Goal: Transaction & Acquisition: Obtain resource

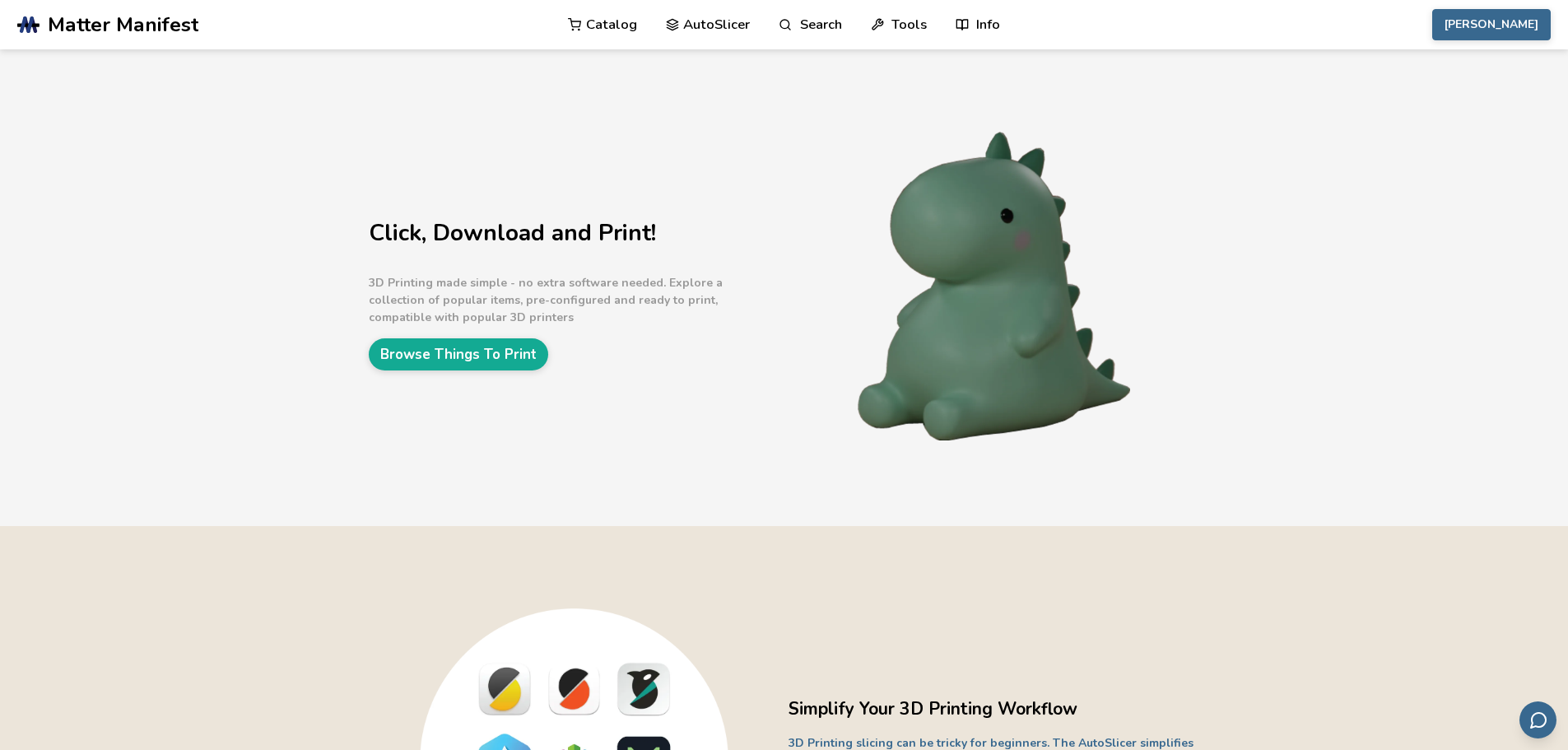
click at [618, 25] on link "Catalog" at bounding box center [602, 25] width 69 height 49
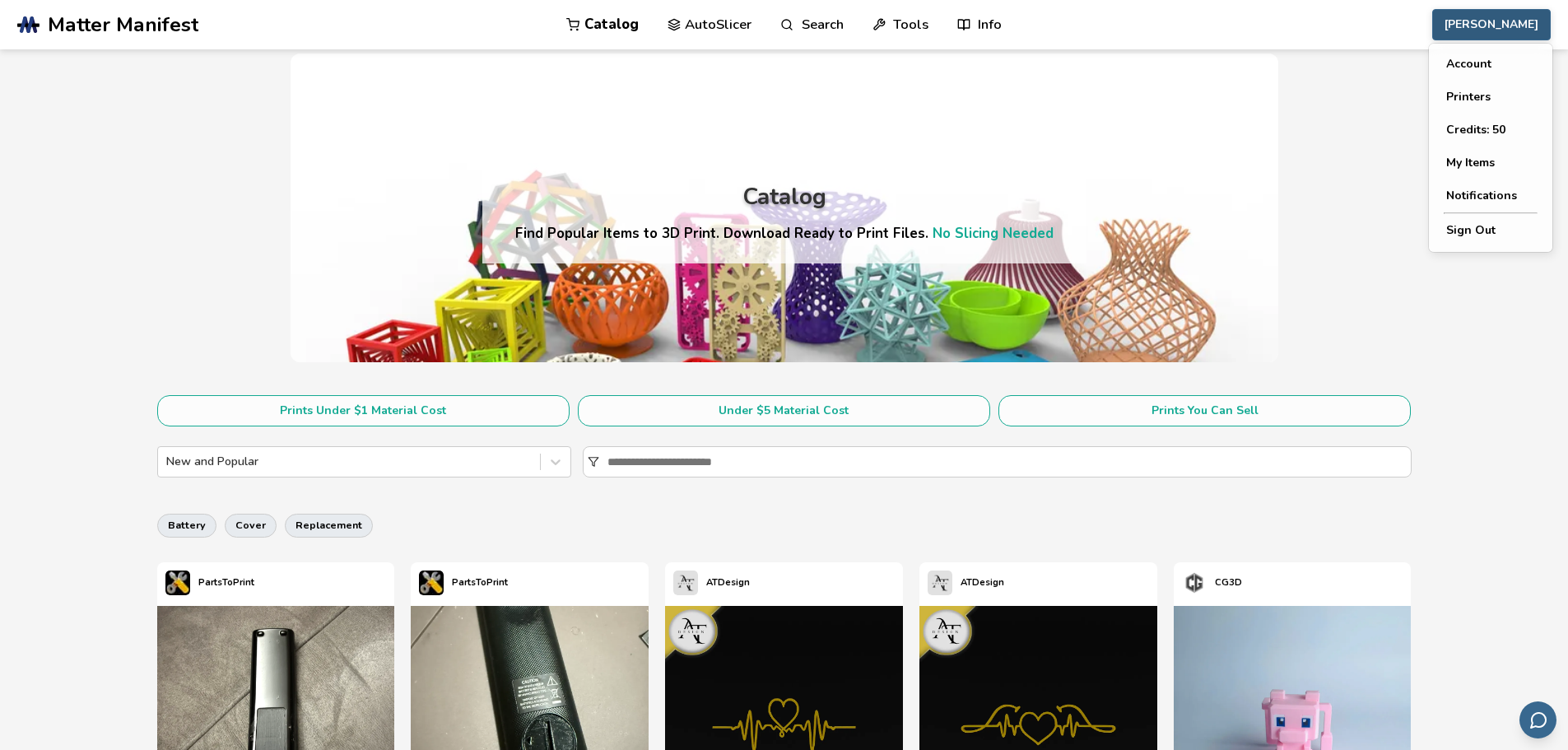
click at [1450, 34] on button "[PERSON_NAME]" at bounding box center [1492, 25] width 119 height 31
click at [697, 19] on link "AutoSlicer" at bounding box center [710, 25] width 85 height 49
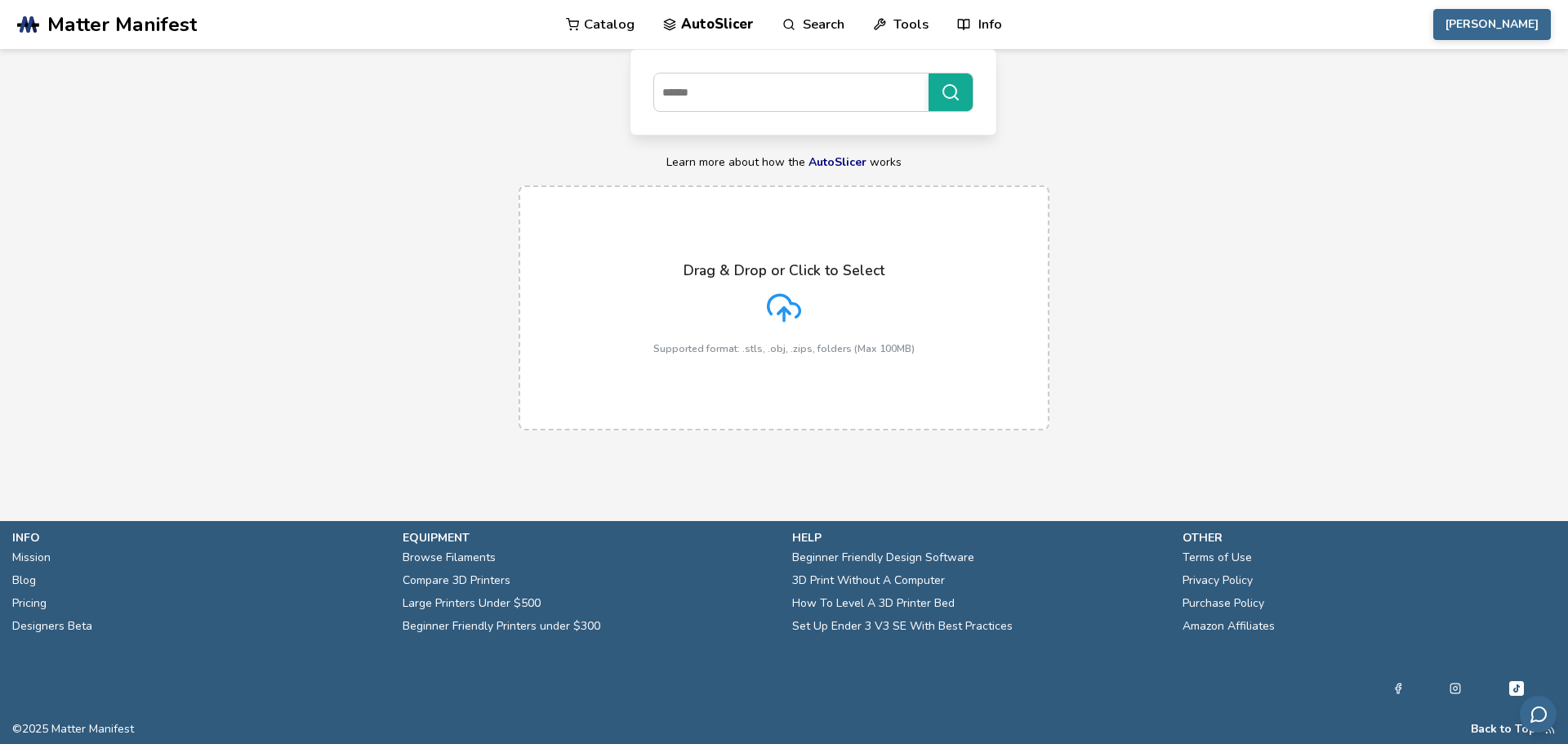
click at [616, 30] on link "Catalog" at bounding box center [599, 24] width 68 height 49
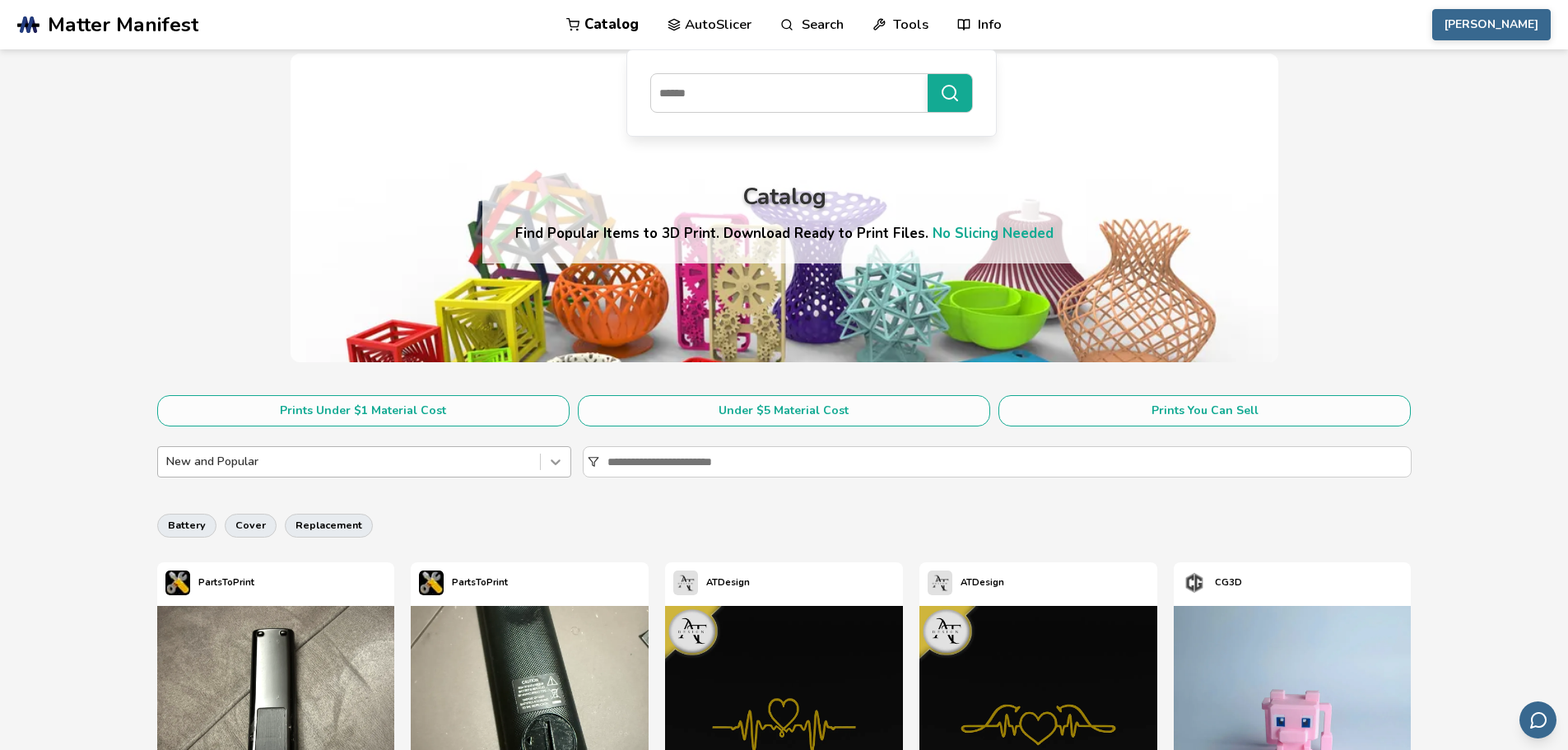
click at [553, 463] on icon at bounding box center [555, 461] width 16 height 16
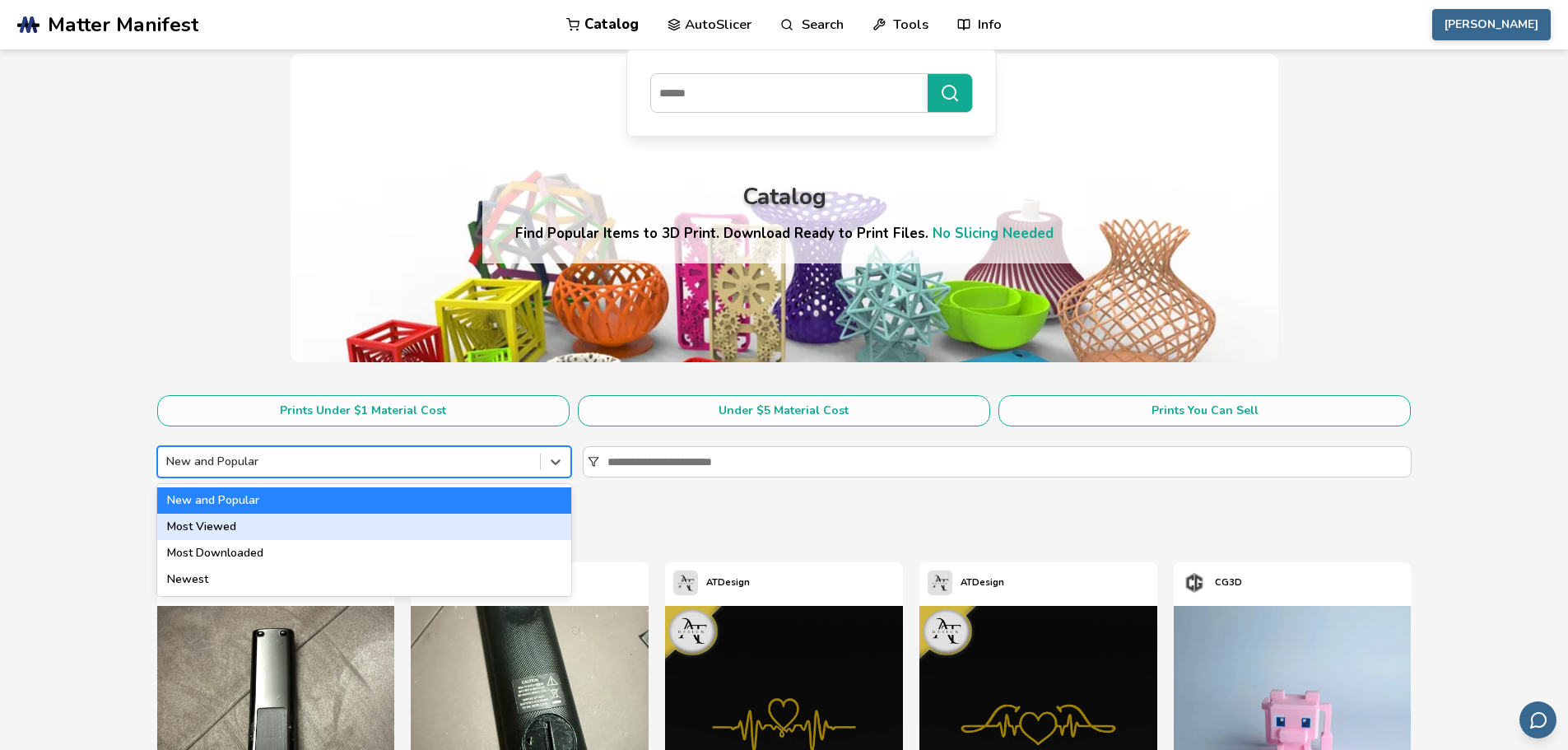
click at [429, 523] on div "Most Viewed" at bounding box center [364, 527] width 414 height 26
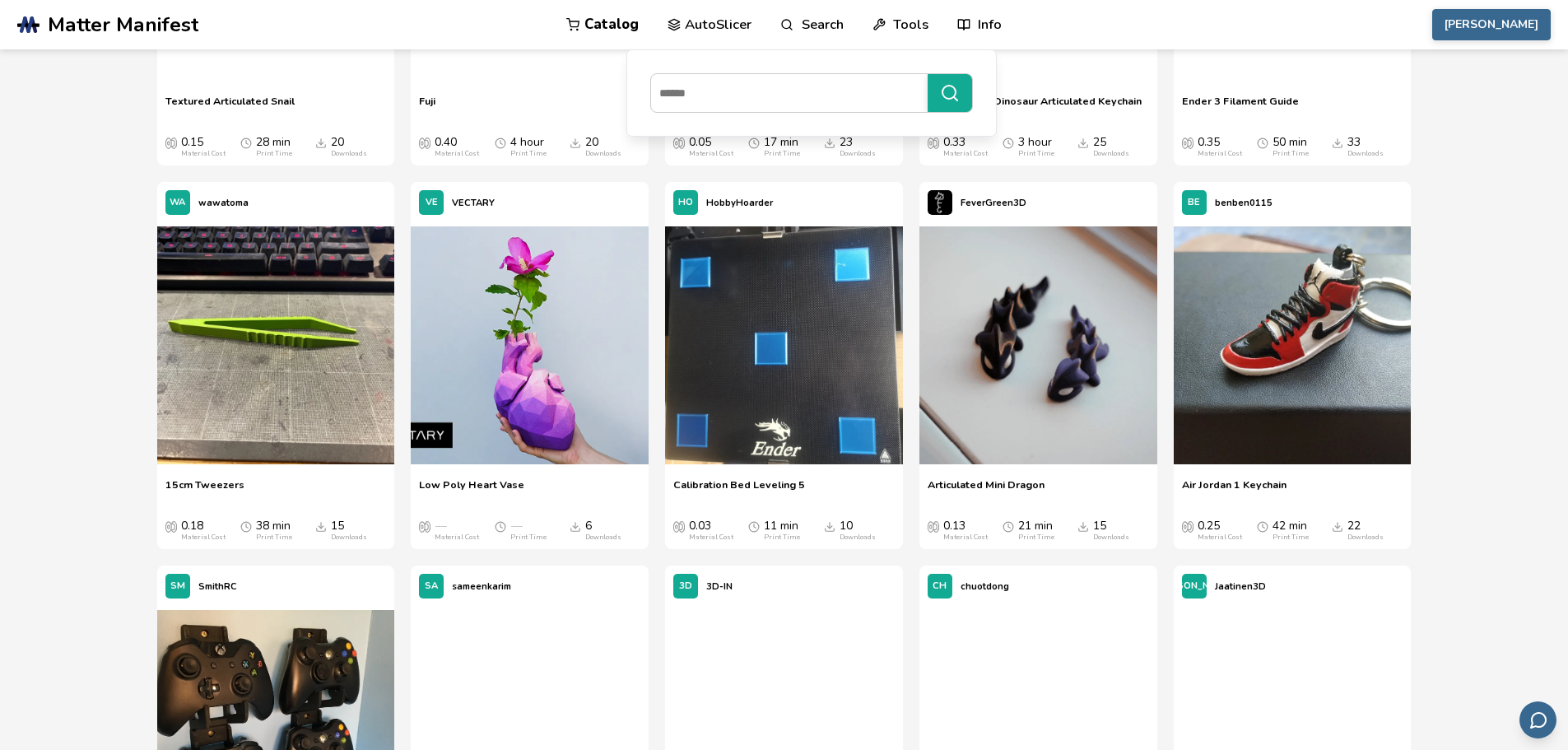
scroll to position [12344, 0]
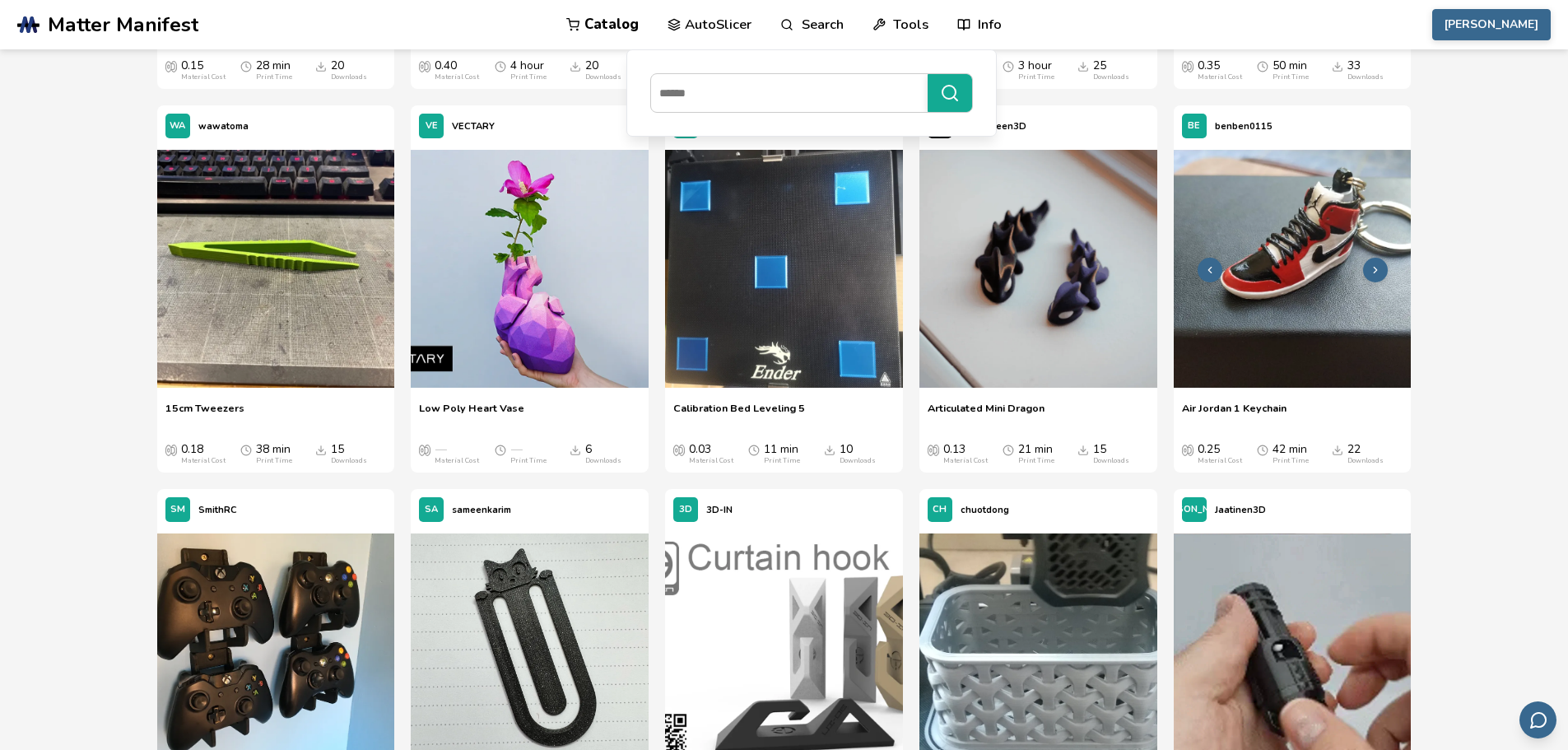
click at [1300, 313] on img at bounding box center [1293, 268] width 238 height 238
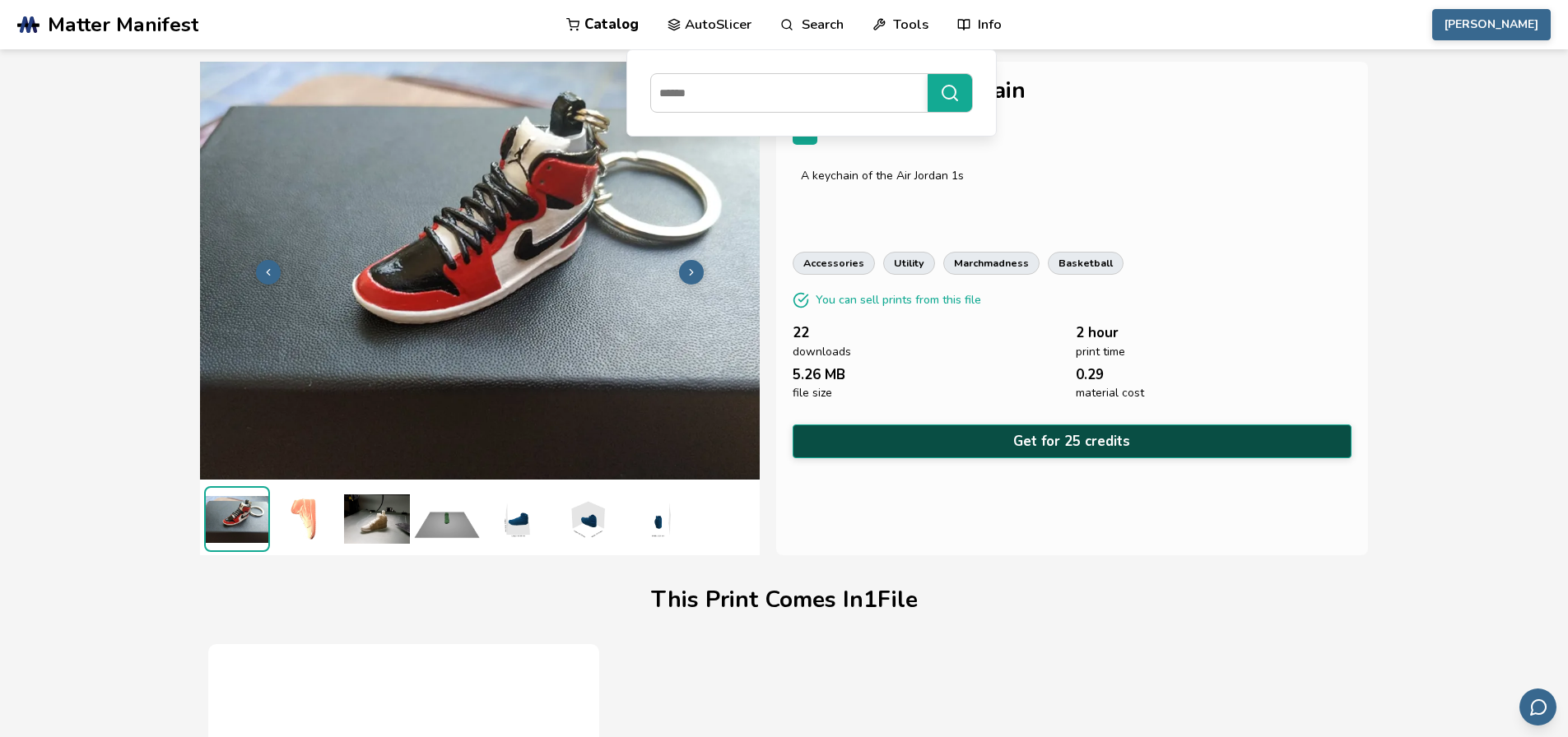
click at [1093, 436] on button "Get for 25 credits" at bounding box center [1072, 442] width 560 height 34
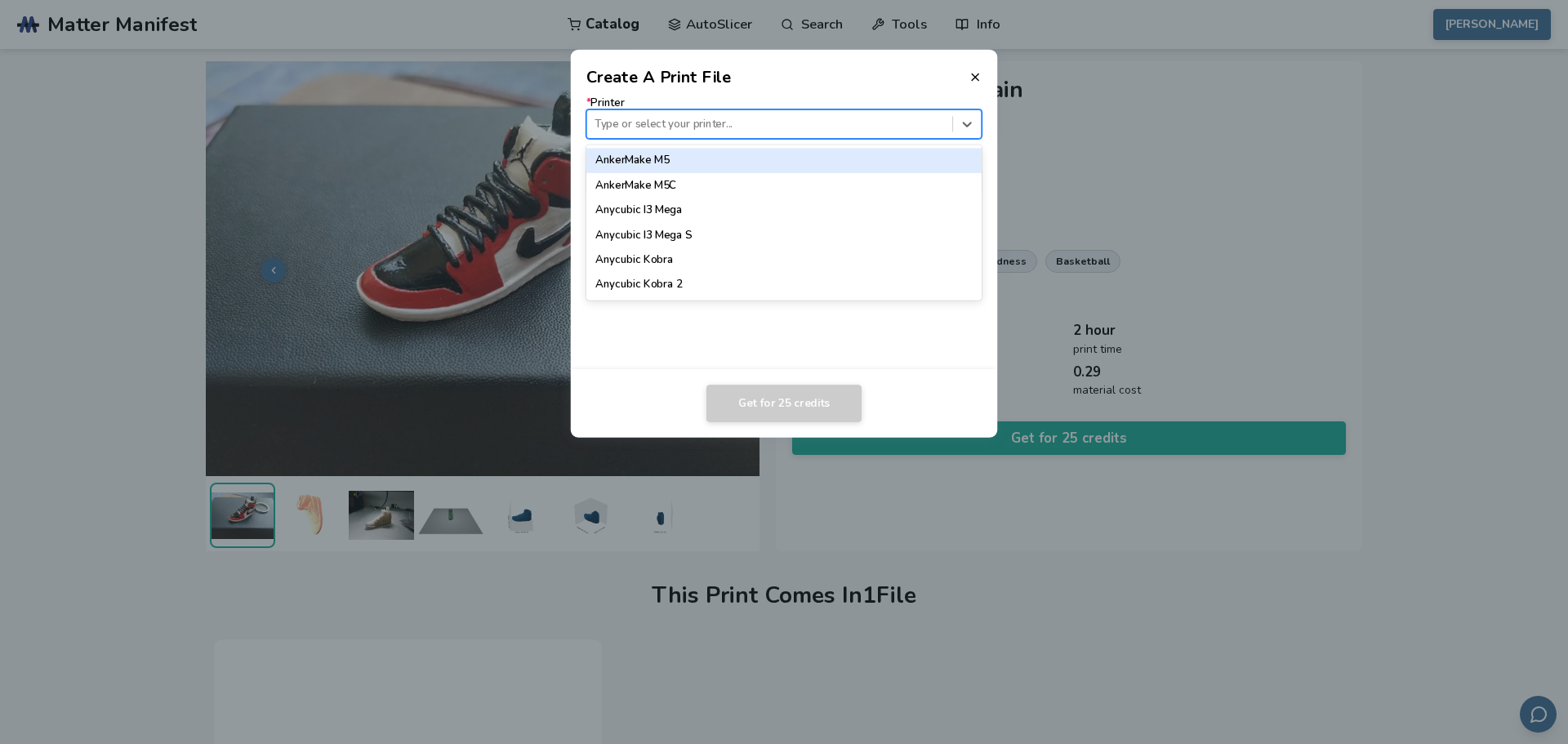
click at [715, 131] on div at bounding box center [769, 124] width 350 height 15
type input "*****"
type input "**"
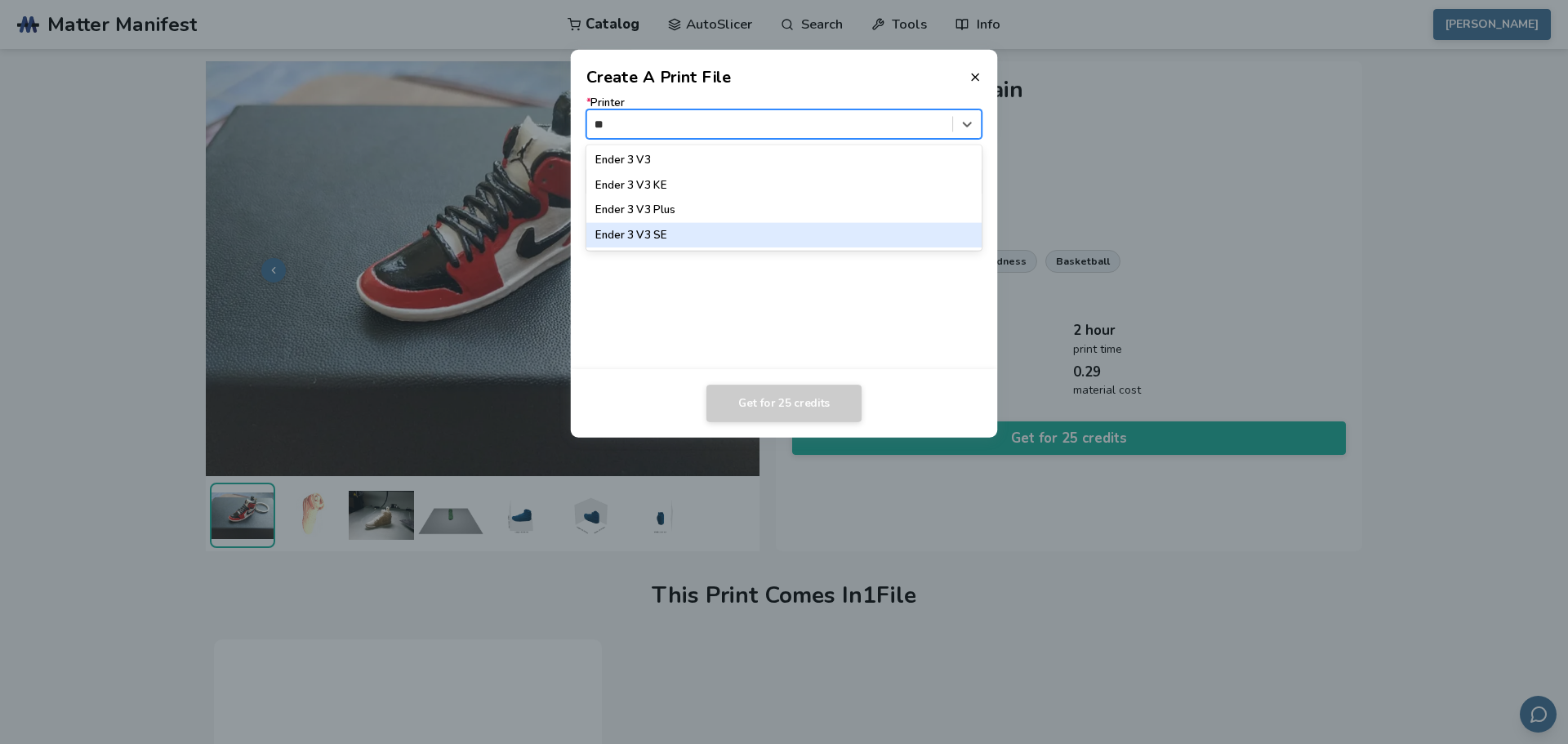
click at [683, 235] on div "Ender 3 V3 SE" at bounding box center [785, 235] width 396 height 24
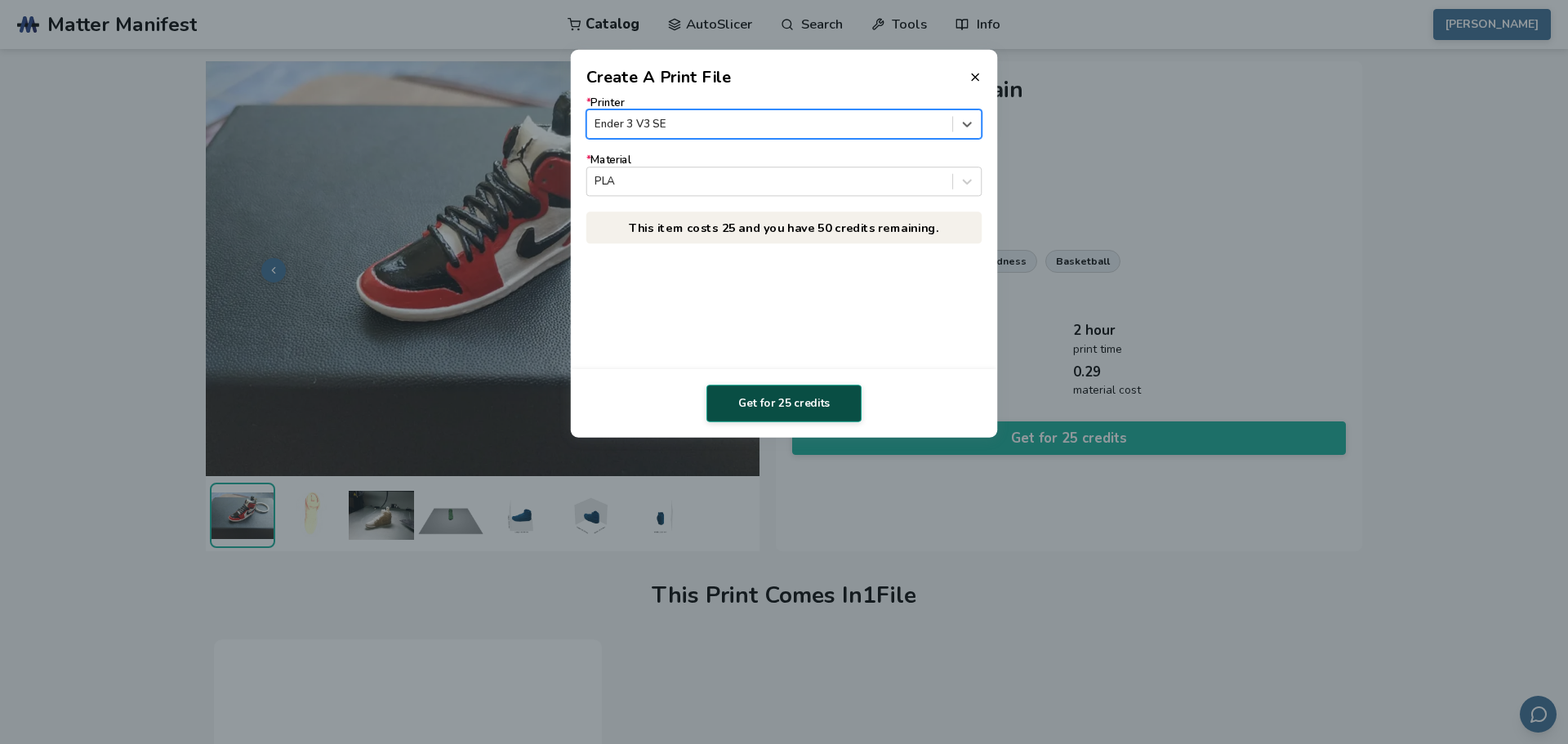
click at [779, 404] on button "Get for 25 credits" at bounding box center [784, 403] width 155 height 38
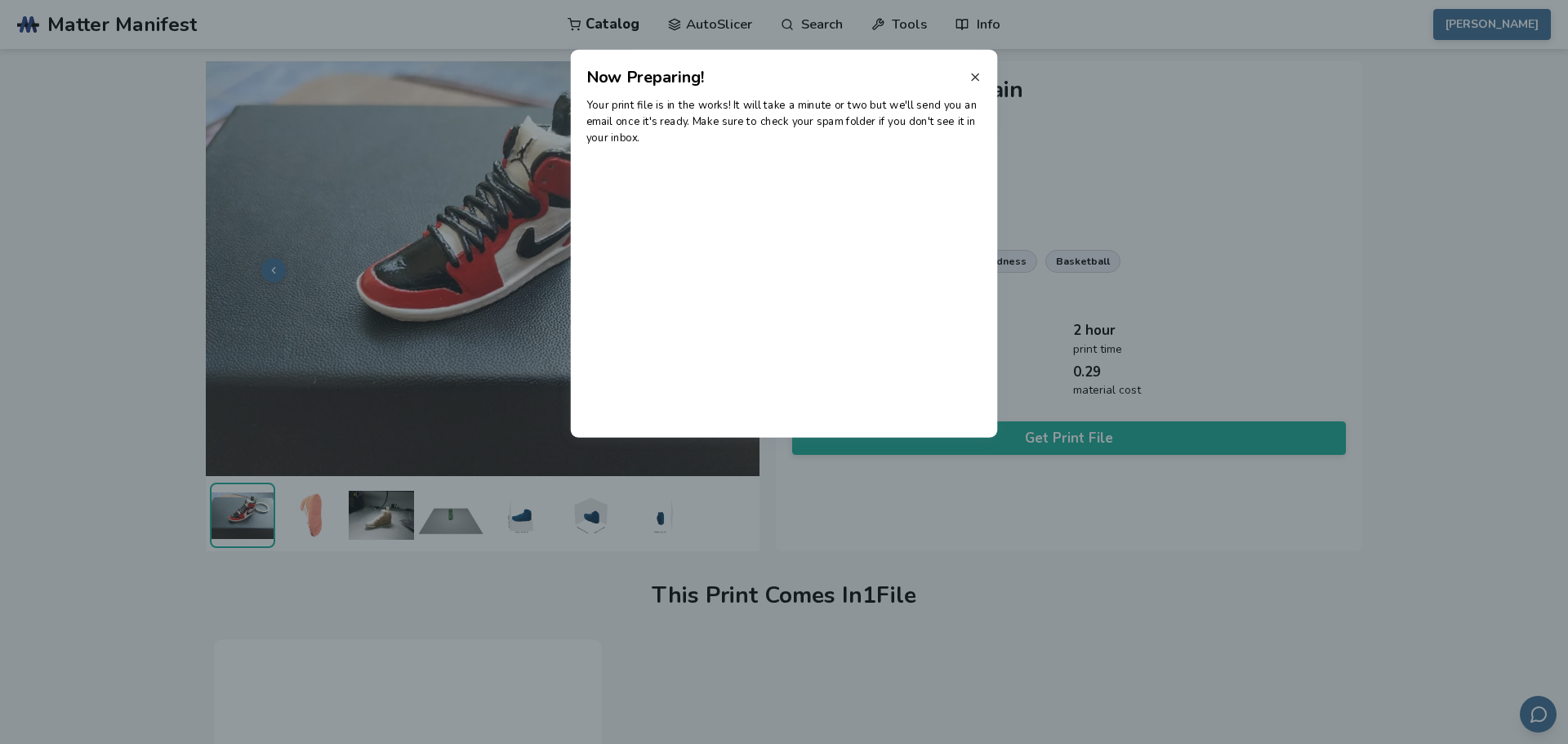
click at [971, 78] on icon at bounding box center [975, 77] width 13 height 13
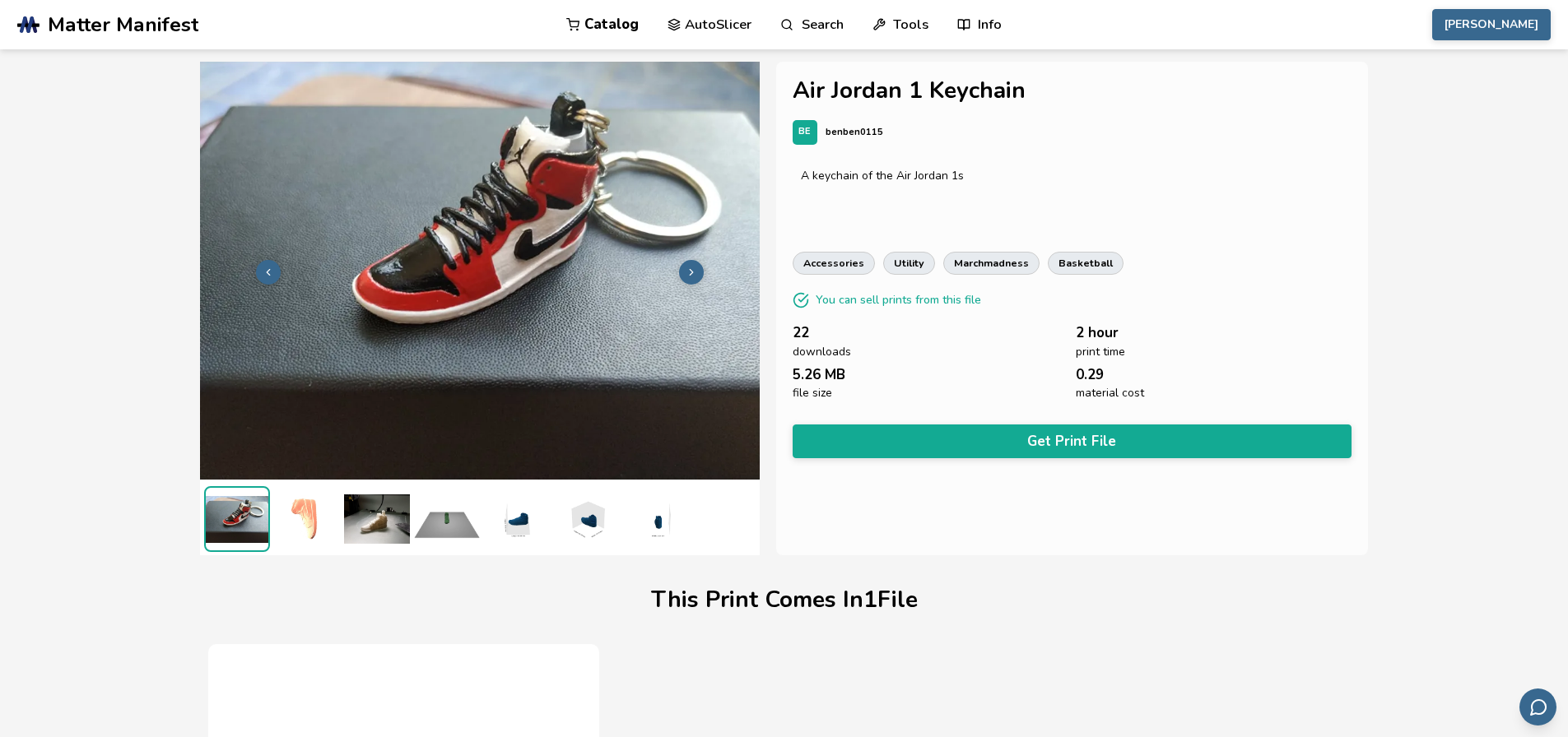
click at [296, 520] on img at bounding box center [307, 520] width 66 height 66
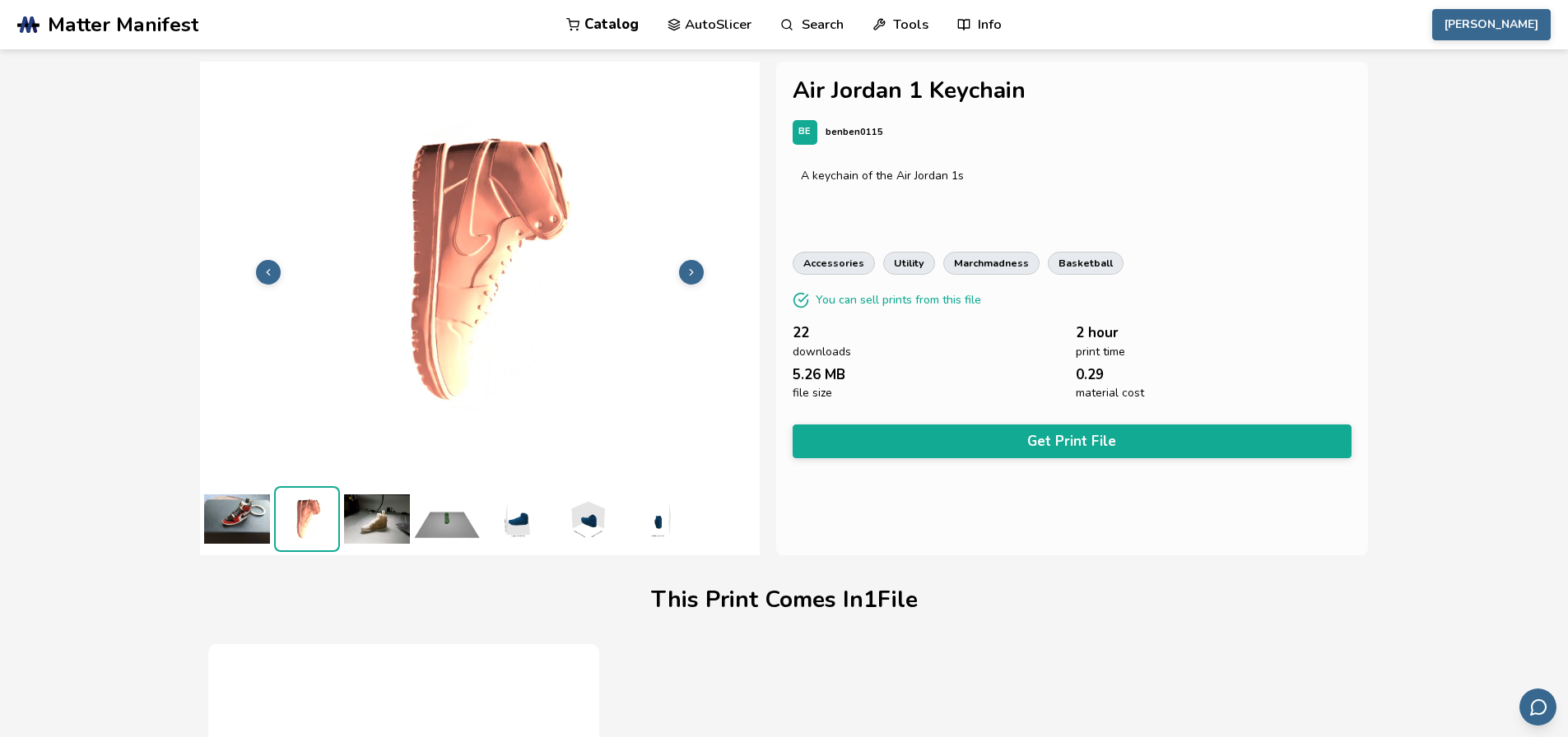
click at [91, 16] on span "Matter Manifest" at bounding box center [122, 25] width 150 height 23
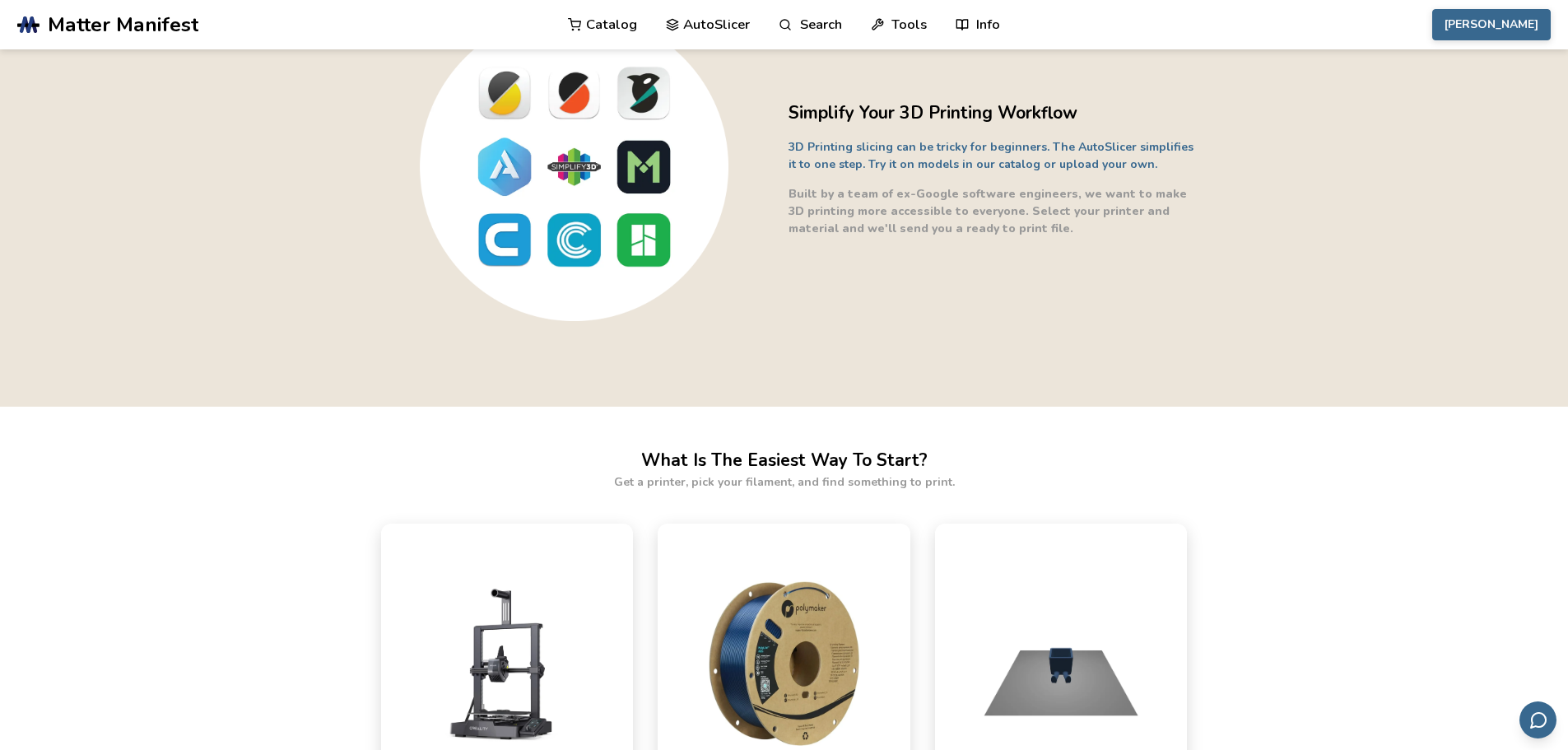
scroll to position [576, 0]
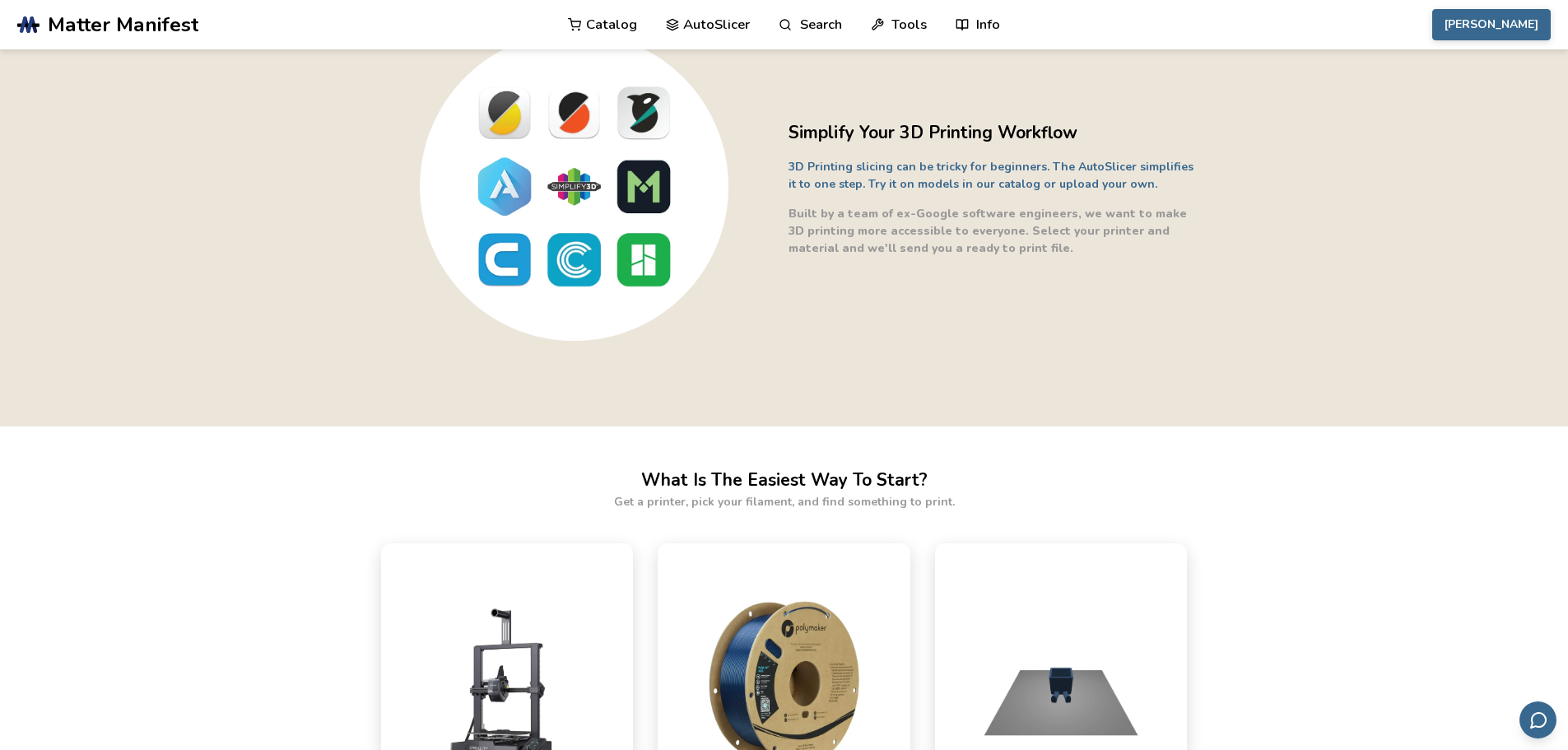
click at [603, 26] on link "Catalog" at bounding box center [602, 25] width 69 height 49
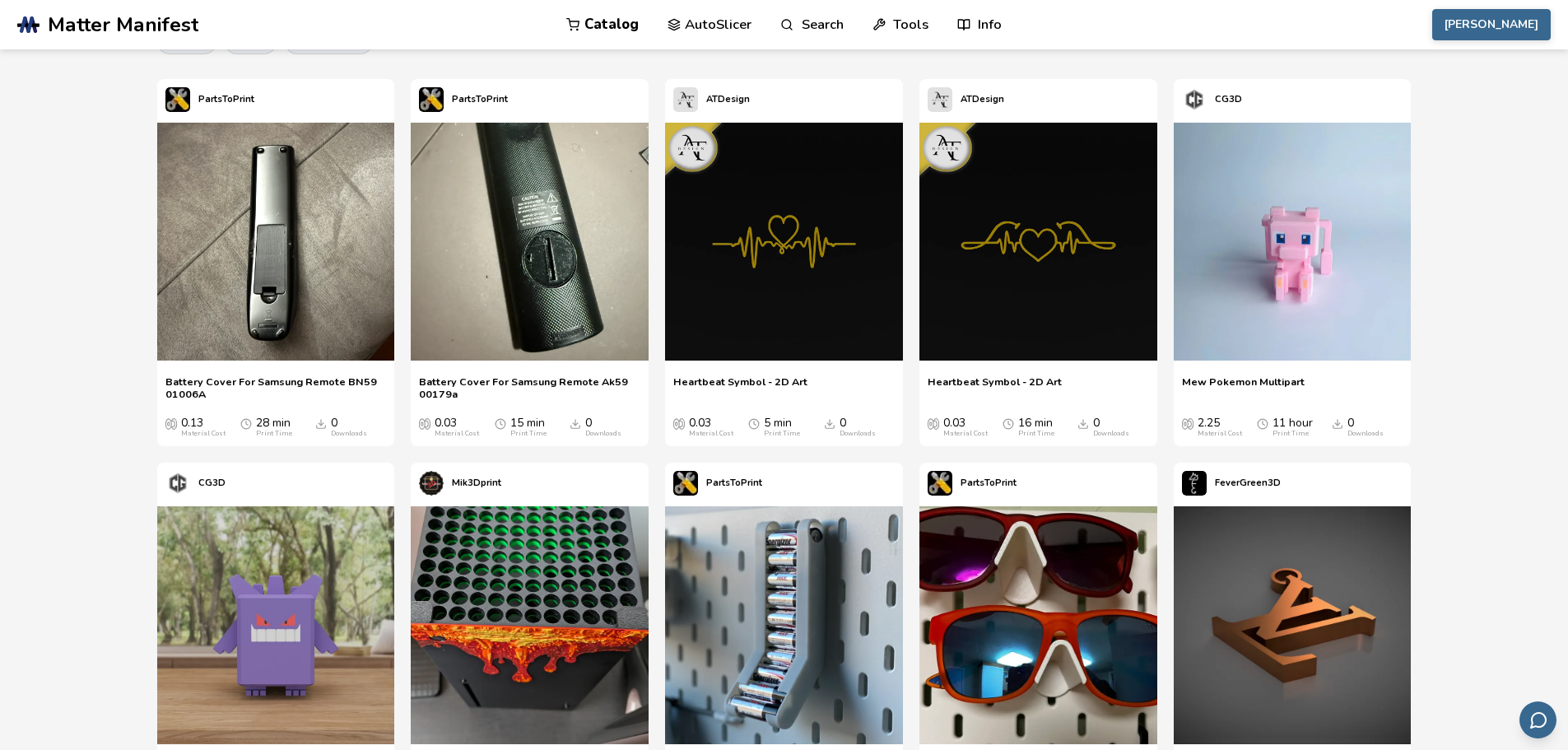
scroll to position [493, 0]
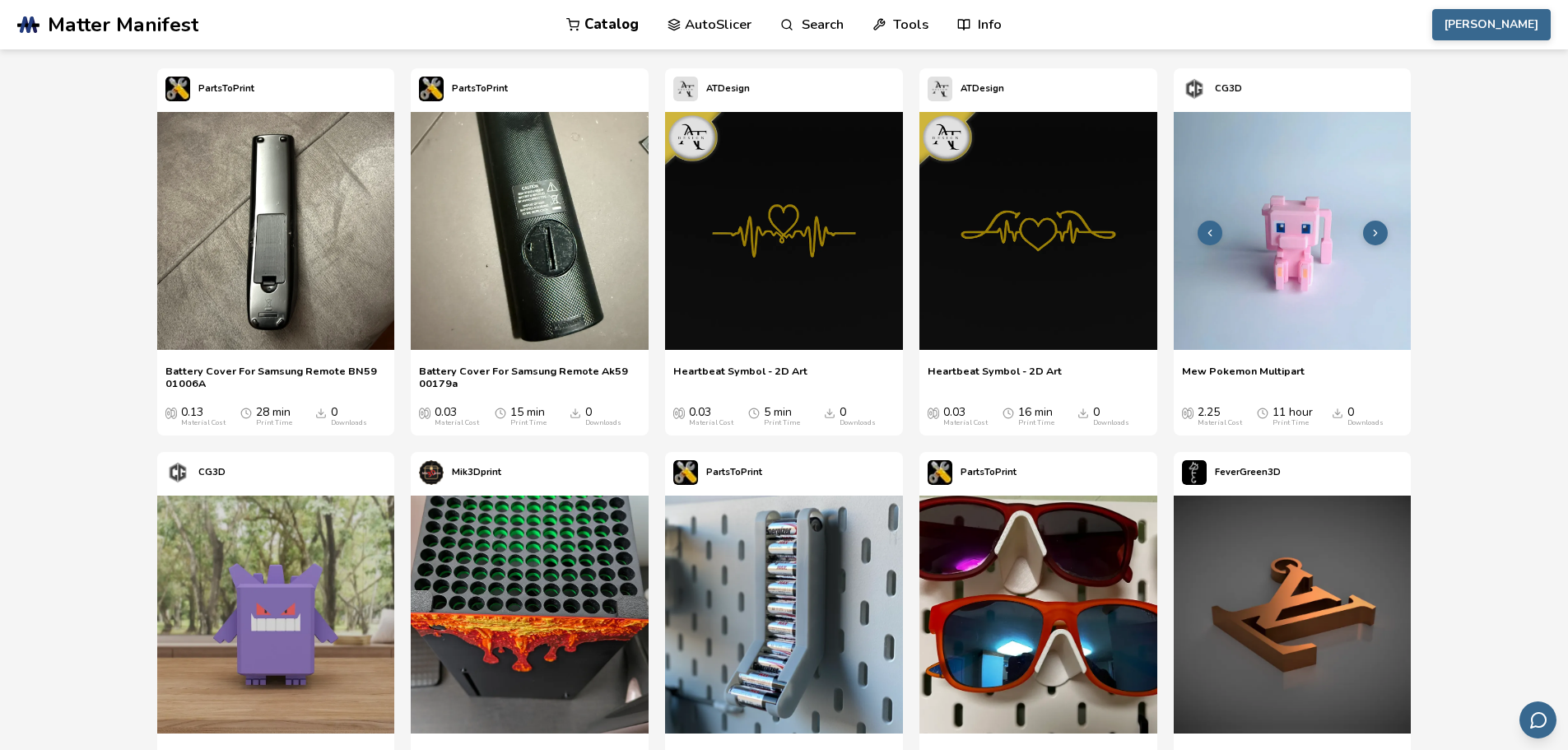
click at [1272, 266] on img at bounding box center [1293, 231] width 238 height 238
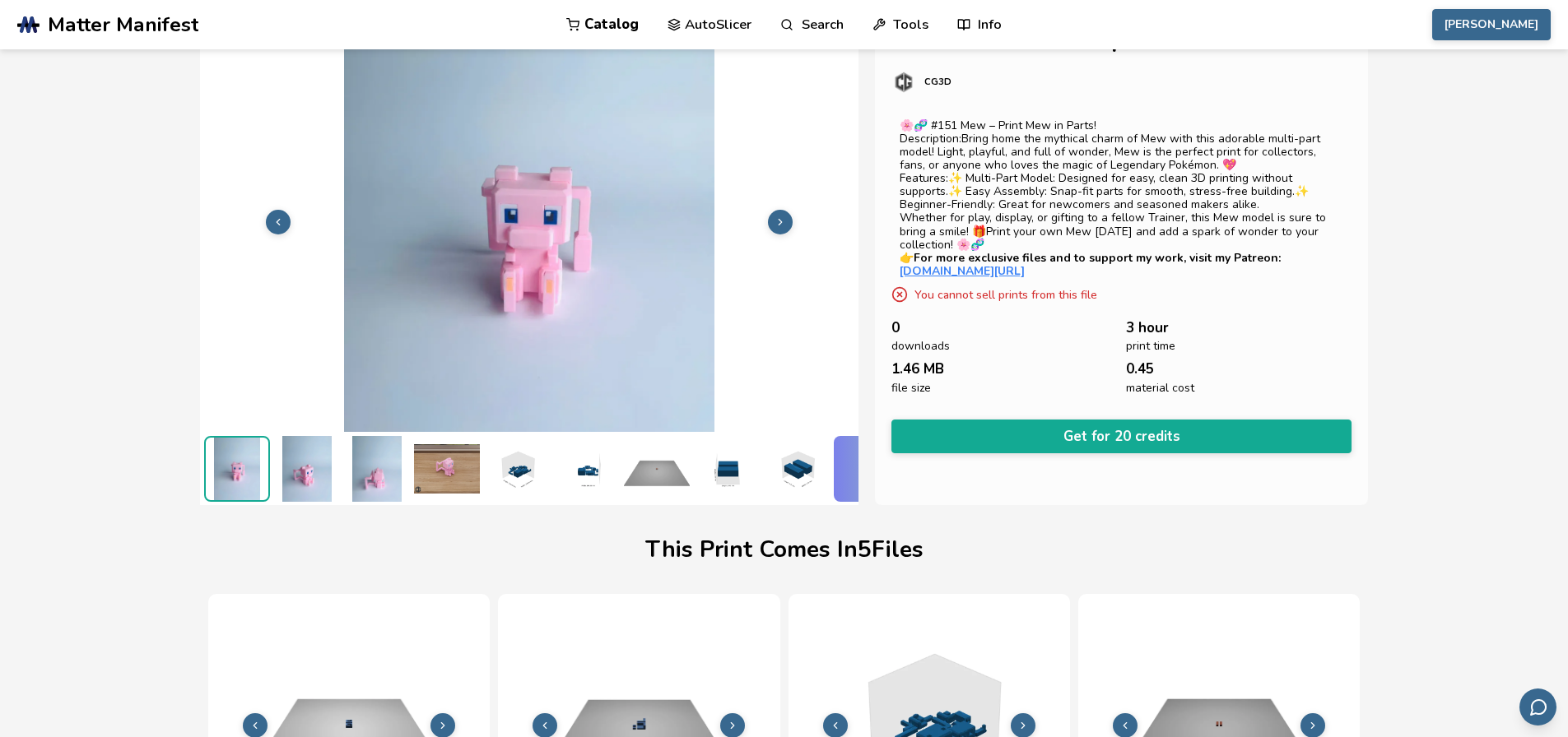
scroll to position [16, 0]
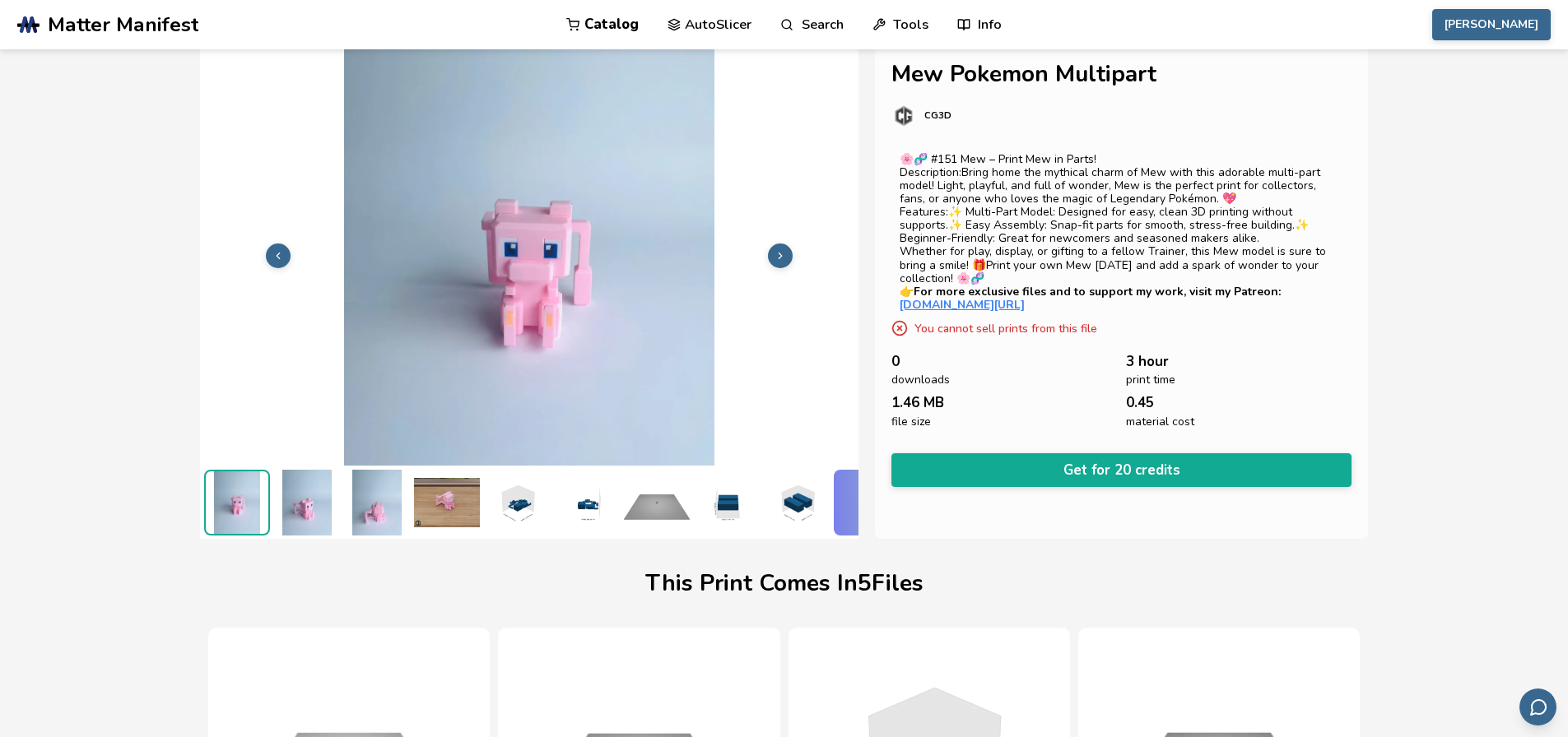
click at [527, 496] on img at bounding box center [517, 503] width 66 height 66
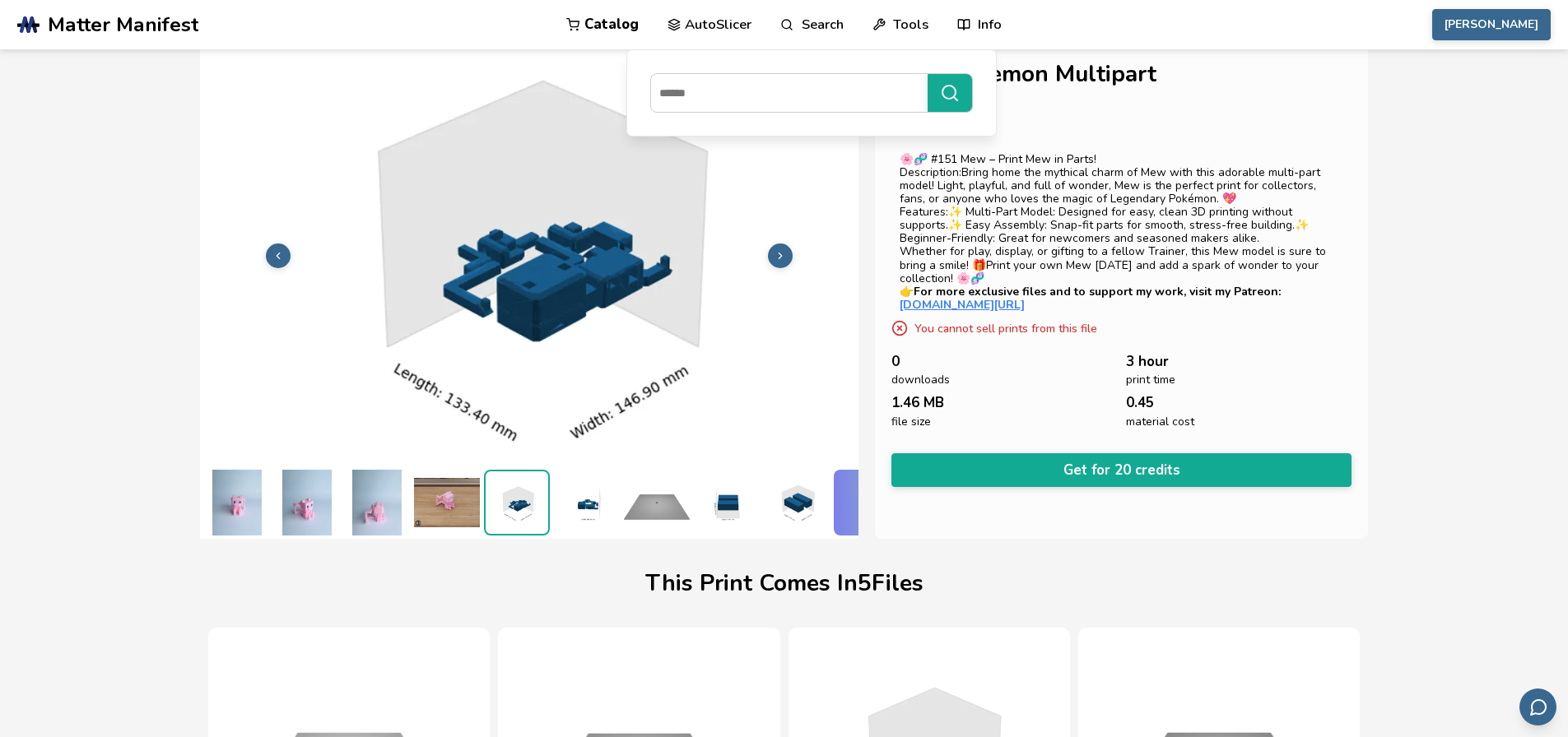
scroll to position [0, 0]
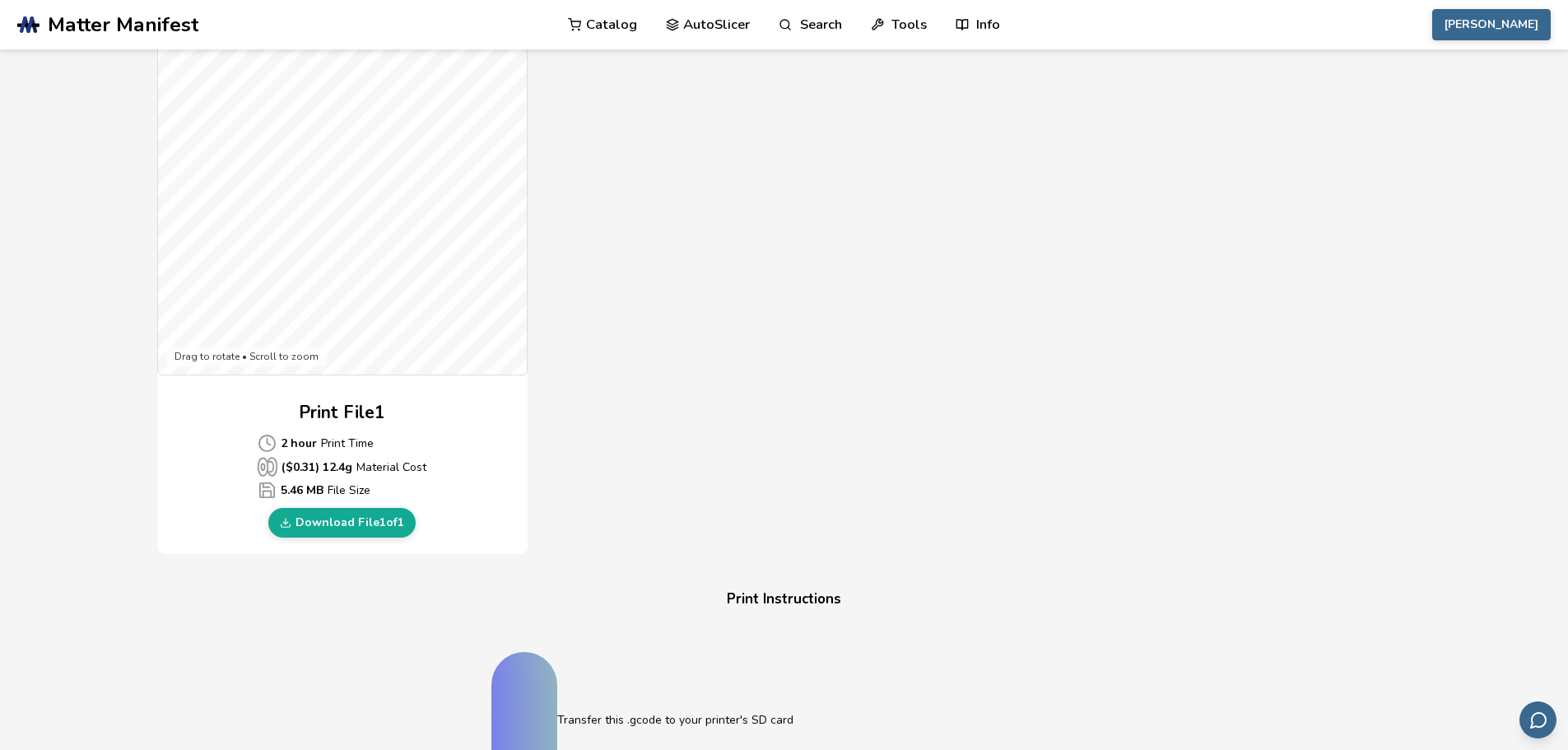
scroll to position [493, 0]
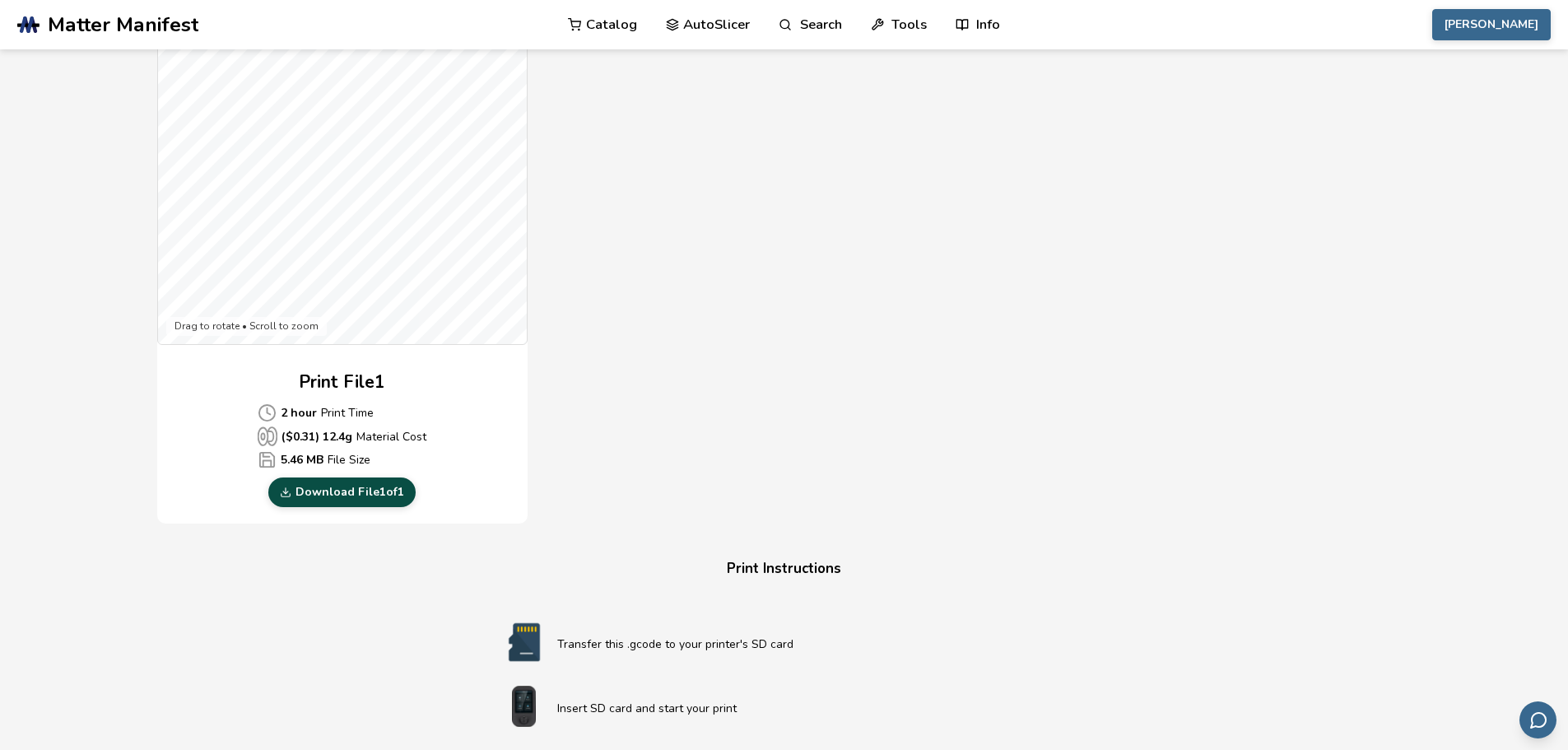
click at [380, 482] on link "Download File 1 of 1" at bounding box center [341, 492] width 147 height 30
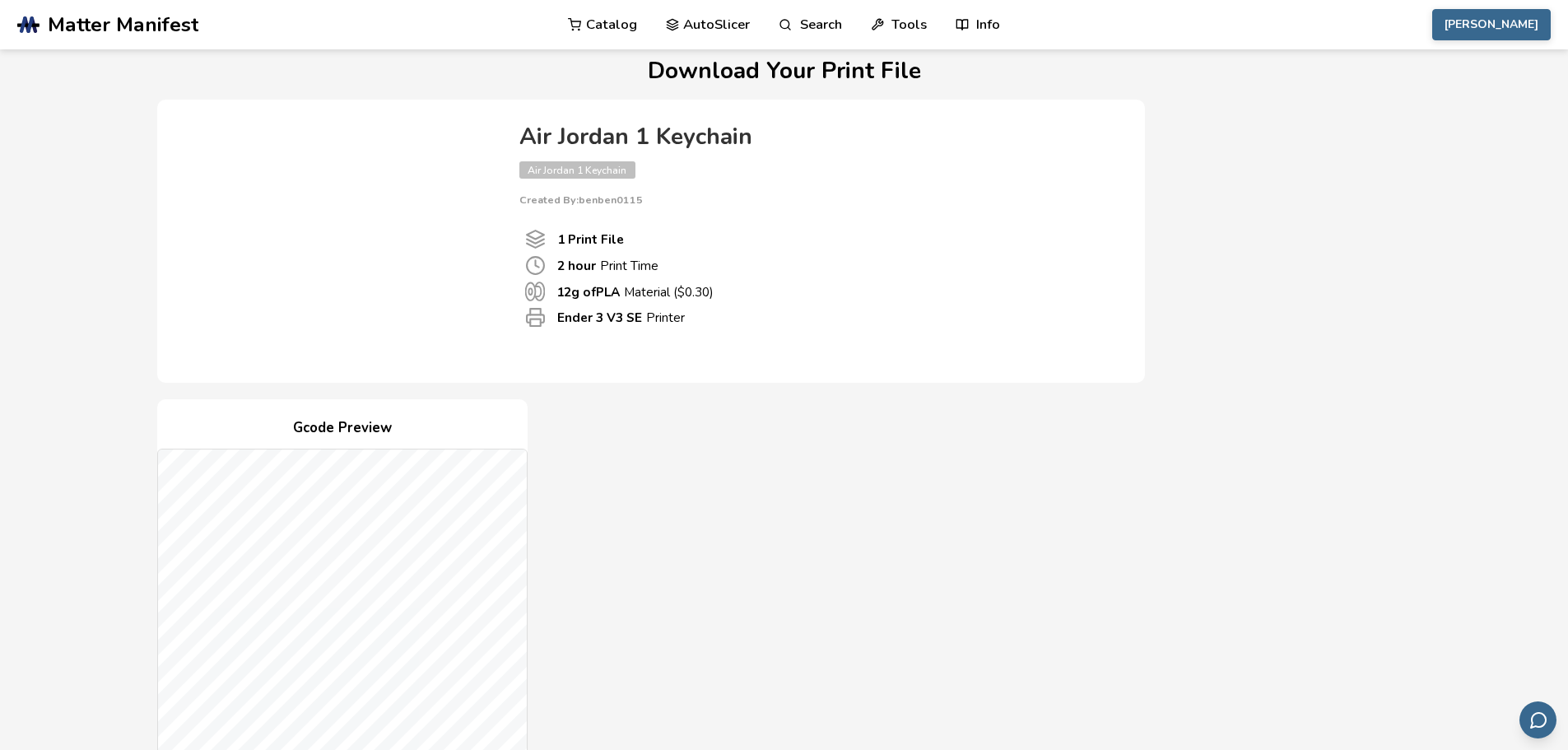
scroll to position [0, 0]
